Goal: Information Seeking & Learning: Learn about a topic

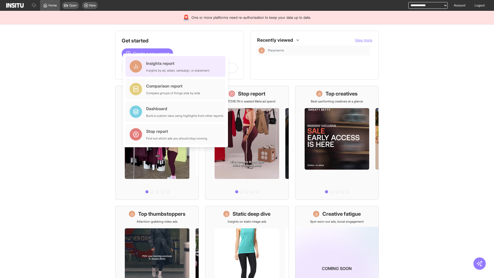
click at [177, 66] on div "Insights report Insights by ad, adset, campaign, or placement" at bounding box center [177, 66] width 63 height 12
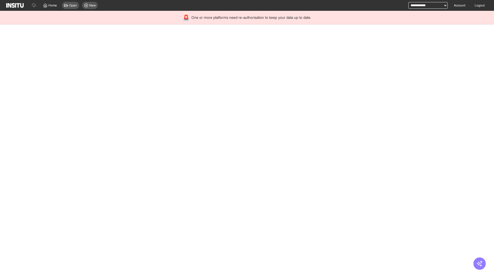
select select "**"
